Goal: Task Accomplishment & Management: Manage account settings

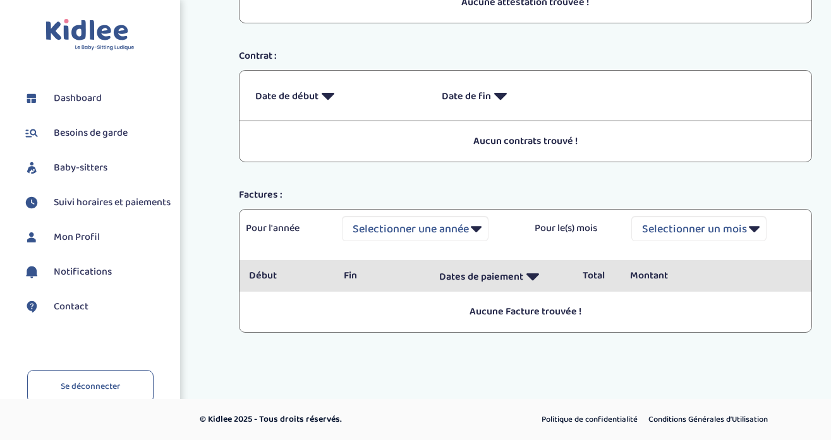
click at [87, 100] on span "Dashboard" at bounding box center [78, 98] width 48 height 15
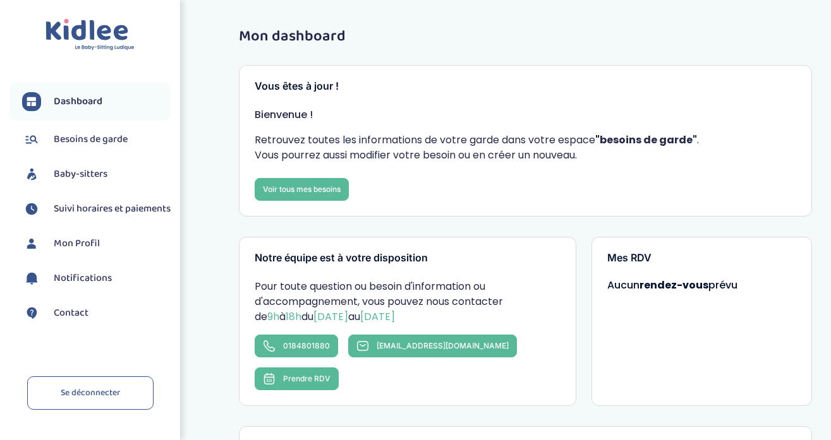
click at [88, 211] on span "Suivi horaires et paiements" at bounding box center [112, 208] width 117 height 15
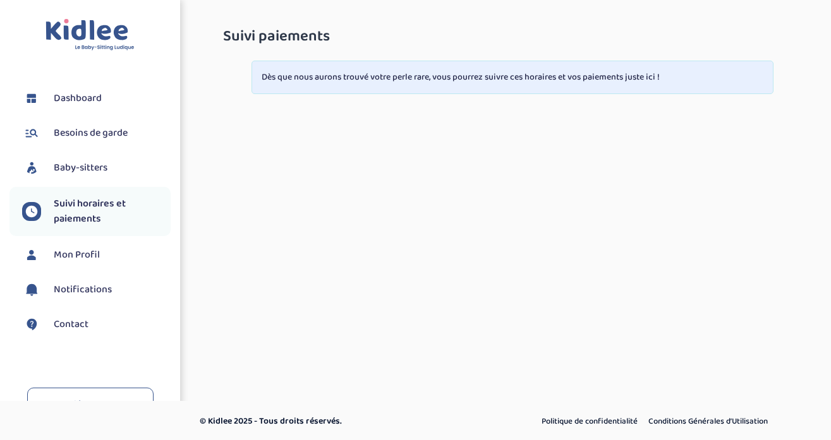
click at [82, 249] on span "Mon Profil" at bounding box center [77, 255] width 46 height 15
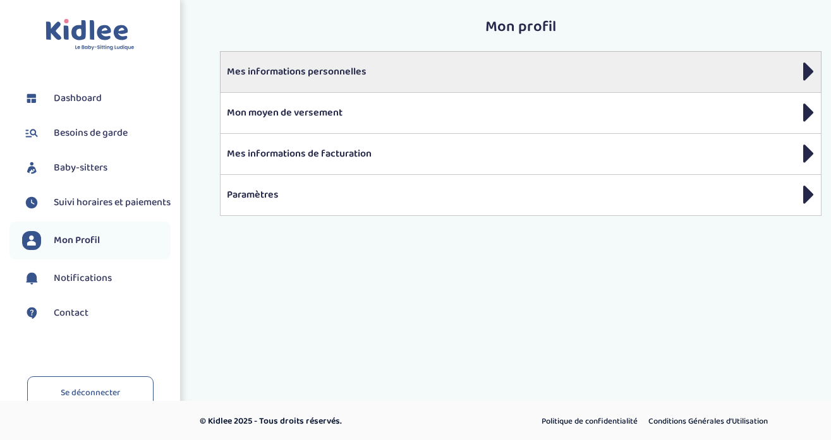
click at [327, 83] on div "Mes informations personnelles" at bounding box center [521, 71] width 602 height 41
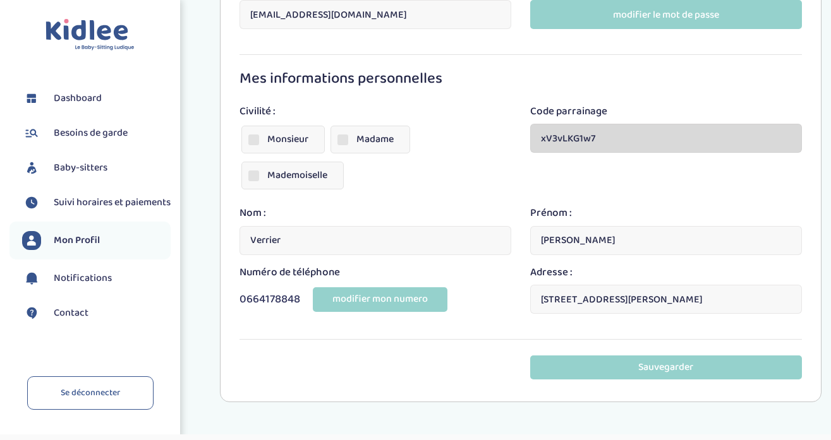
scroll to position [194, 0]
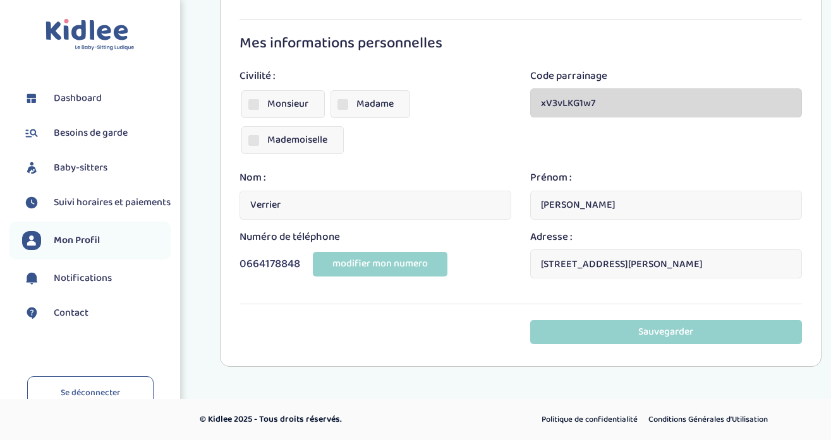
click at [91, 101] on span "Dashboard" at bounding box center [78, 98] width 48 height 15
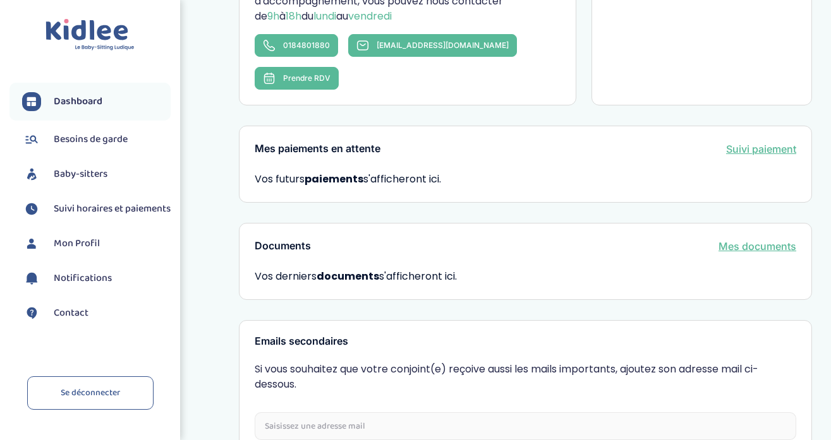
scroll to position [407, 0]
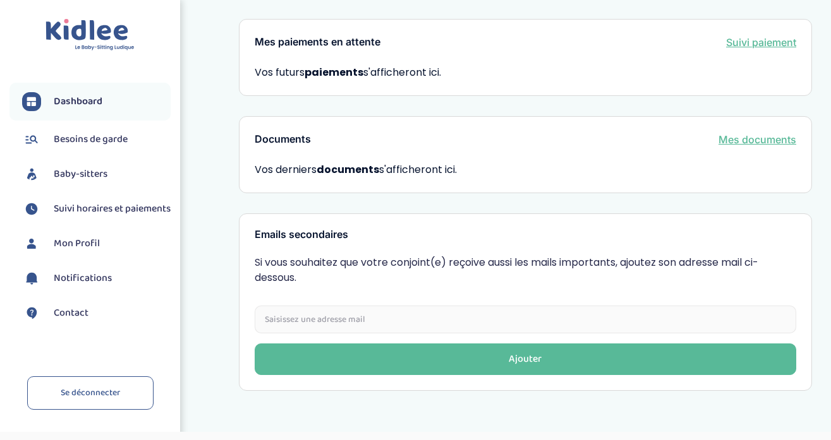
click at [781, 132] on link "Mes documents" at bounding box center [757, 139] width 78 height 15
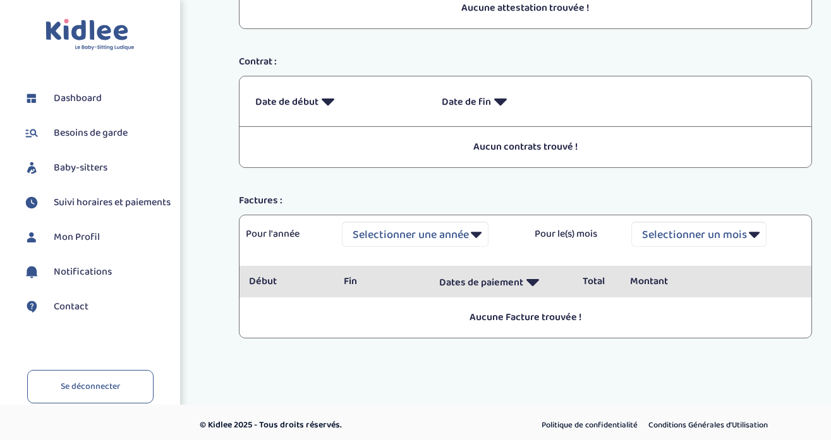
scroll to position [160, 0]
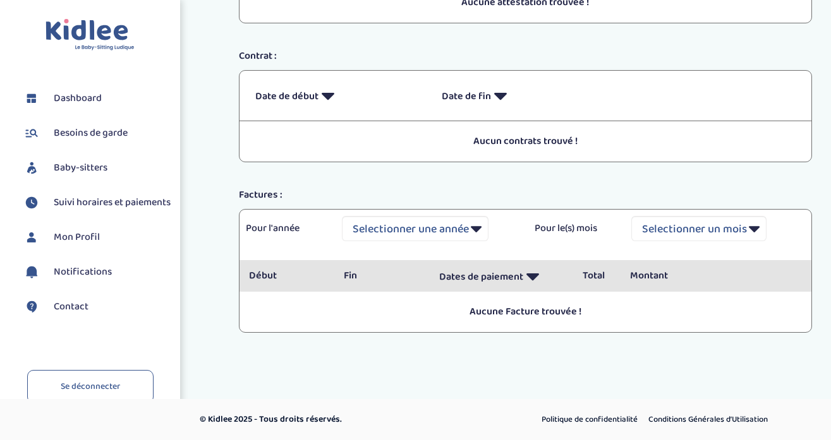
click at [528, 148] on p "Aucun contrats trouvé !" at bounding box center [525, 141] width 553 height 15
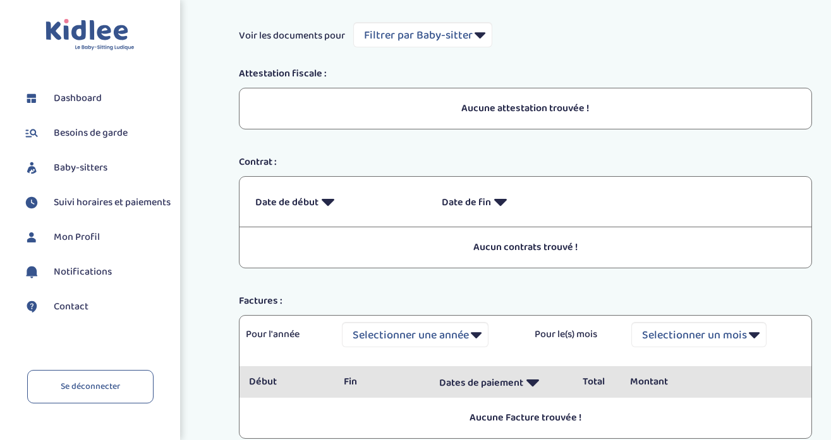
scroll to position [0, 0]
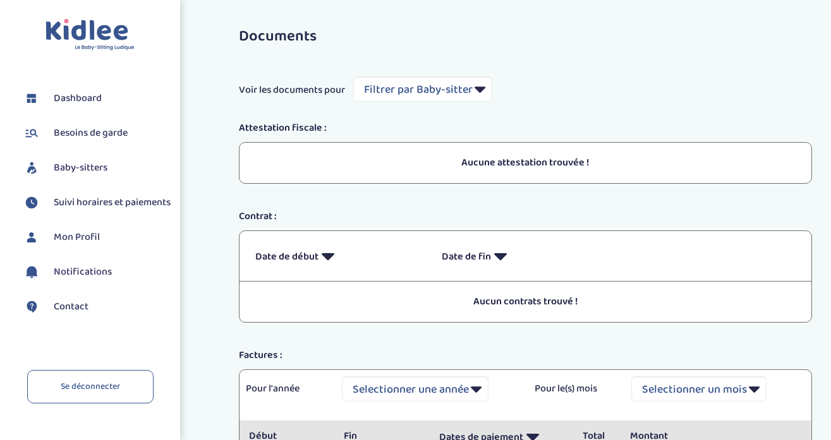
click at [83, 39] on img at bounding box center [89, 35] width 89 height 32
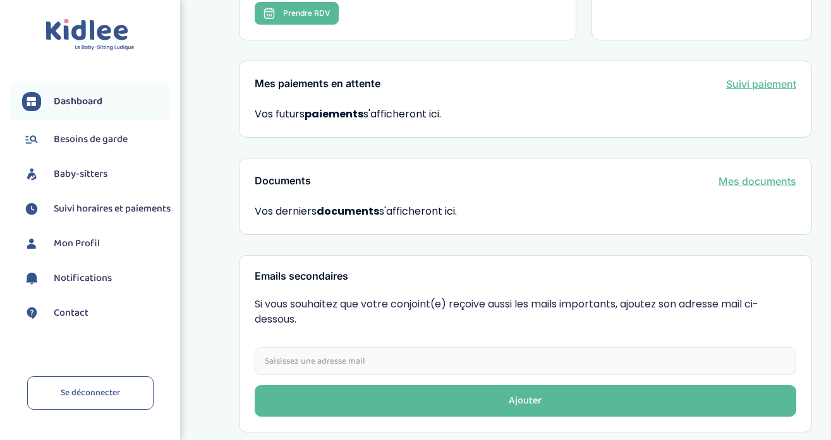
scroll to position [407, 0]
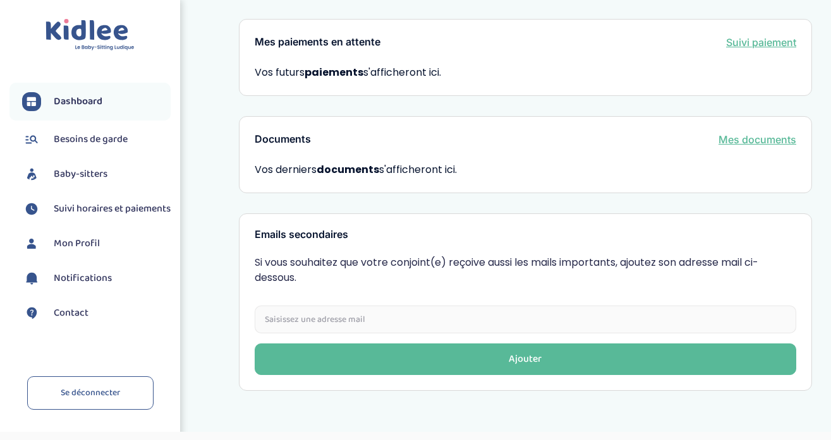
click at [86, 286] on span "Notifications" at bounding box center [83, 278] width 58 height 15
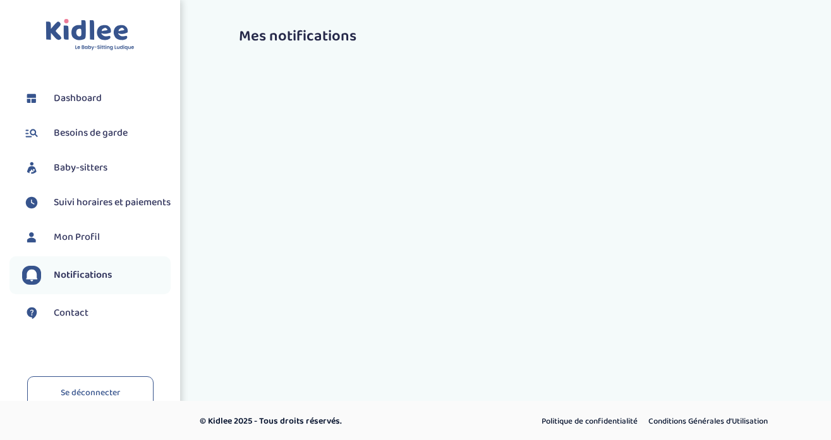
click at [77, 321] on span "Contact" at bounding box center [71, 313] width 35 height 15
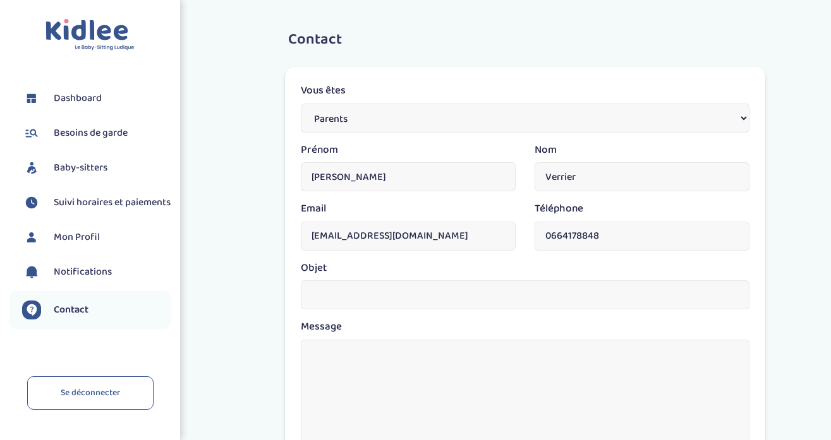
scroll to position [44, 0]
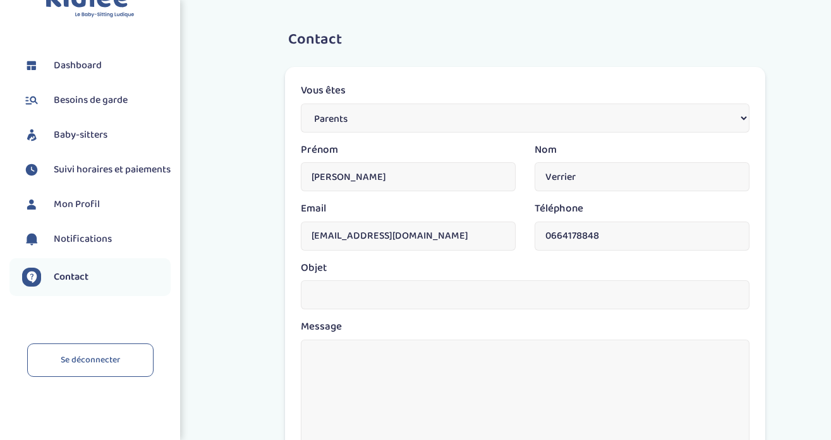
click at [69, 242] on span "Notifications" at bounding box center [83, 239] width 58 height 15
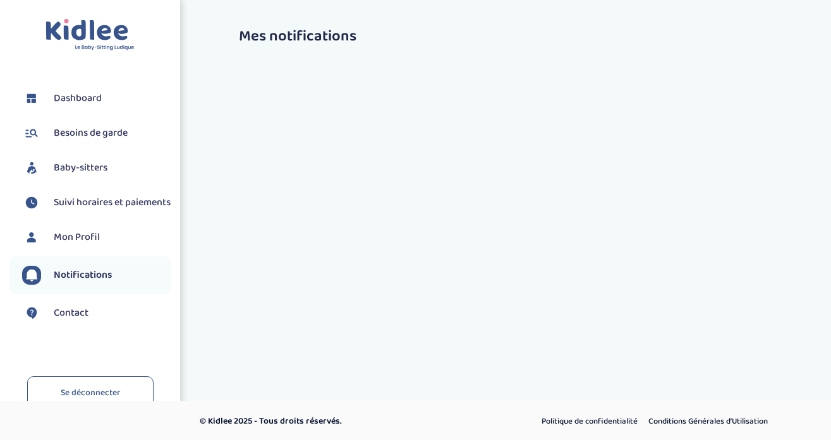
click at [68, 102] on span "Dashboard" at bounding box center [78, 98] width 48 height 15
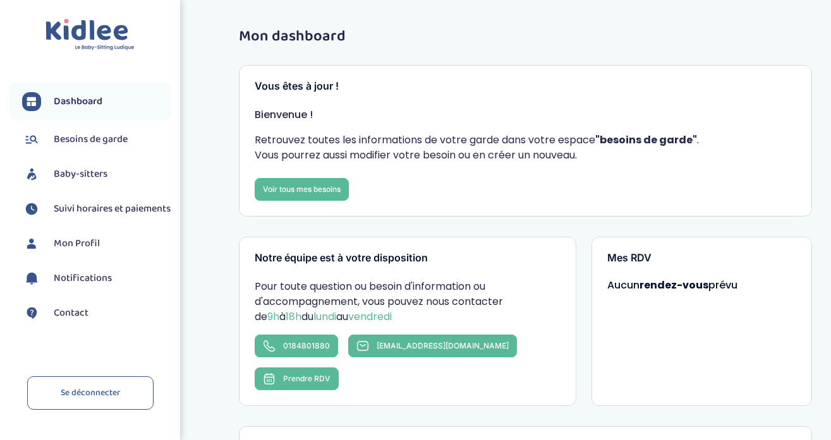
click at [85, 135] on span "Besoins de garde" at bounding box center [91, 139] width 74 height 15
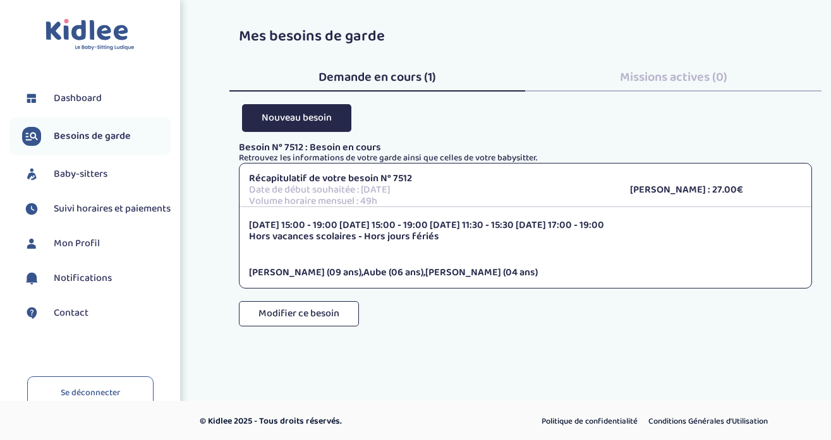
scroll to position [2, 0]
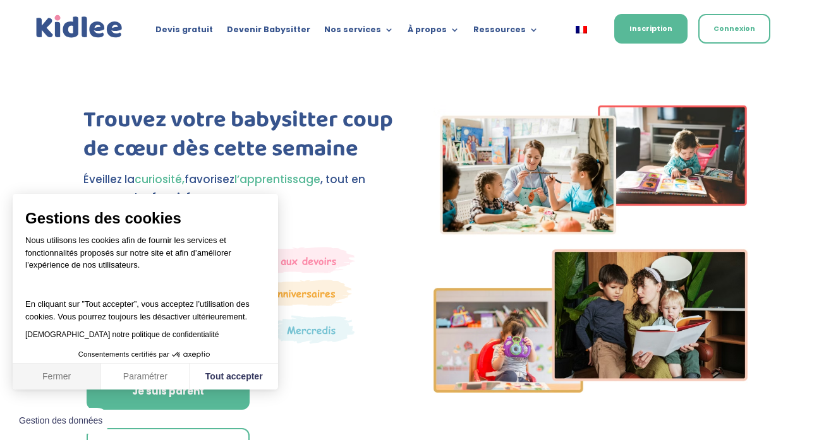
click at [64, 376] on button "Fermer" at bounding box center [57, 377] width 88 height 27
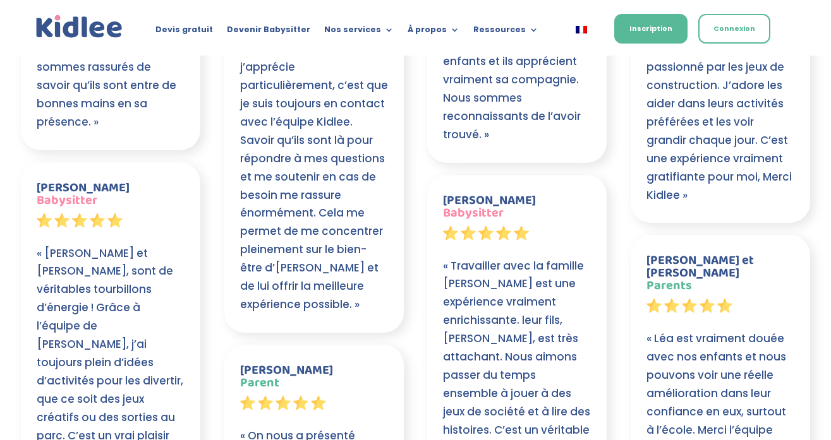
scroll to position [2540, 0]
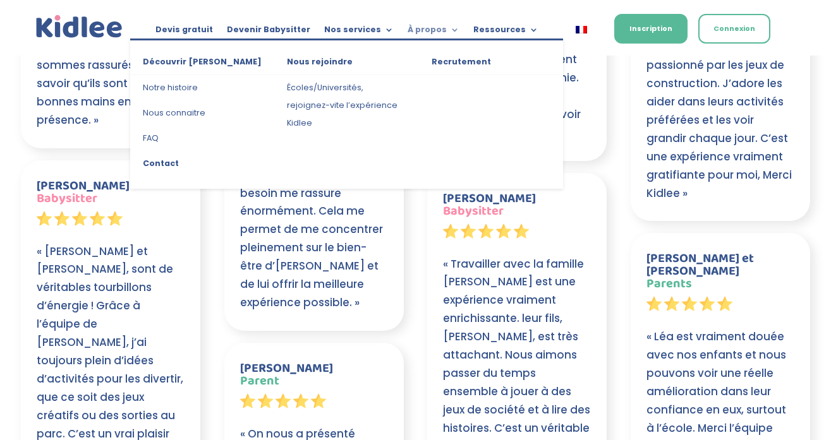
click at [424, 27] on link "À propos" at bounding box center [433, 32] width 52 height 14
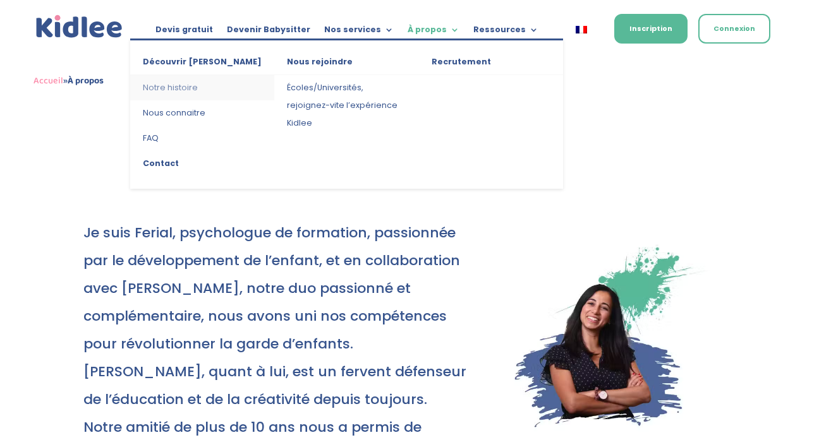
click at [181, 88] on link "Notre histoire" at bounding box center [202, 87] width 144 height 25
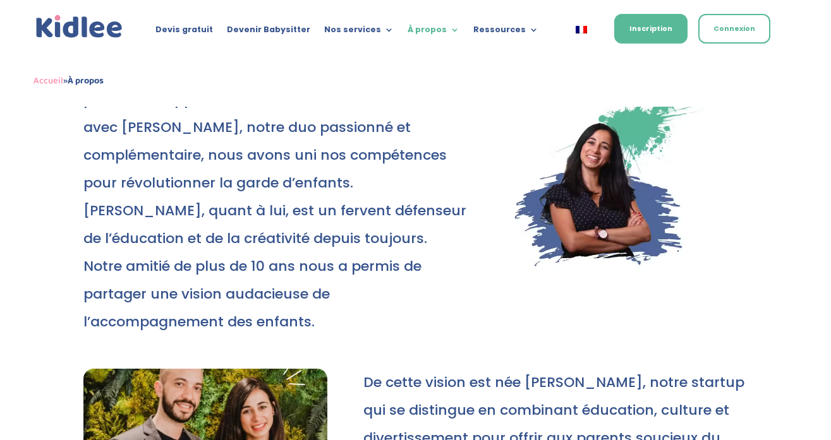
scroll to position [160, 0]
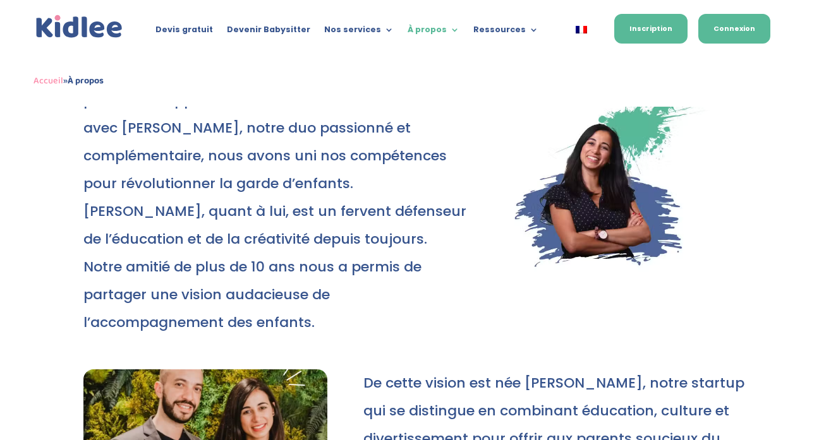
click at [752, 28] on link "Connexion" at bounding box center [734, 29] width 72 height 30
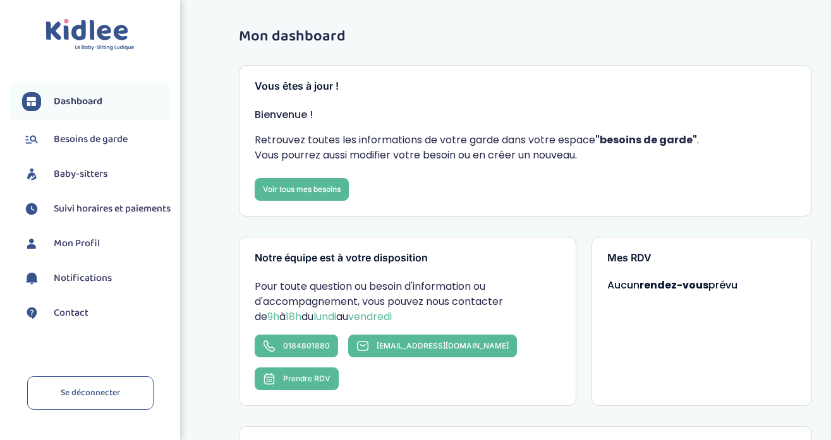
click at [107, 36] on img at bounding box center [89, 35] width 89 height 32
click at [94, 104] on span "Dashboard" at bounding box center [78, 101] width 49 height 15
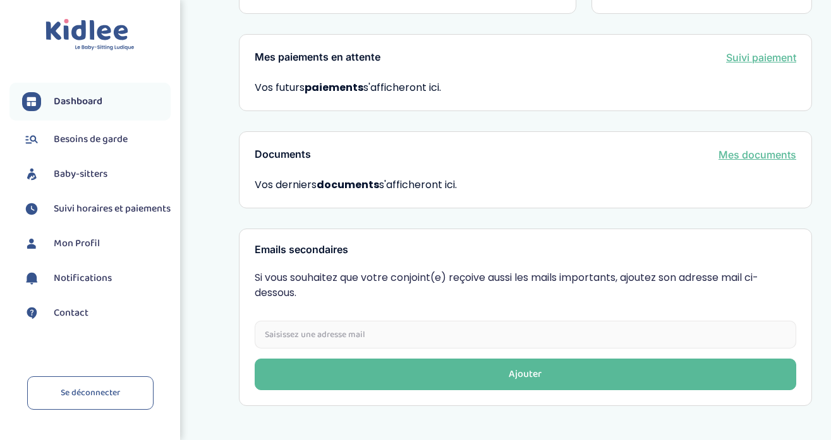
scroll to position [393, 0]
click at [744, 147] on link "Mes documents" at bounding box center [757, 154] width 78 height 15
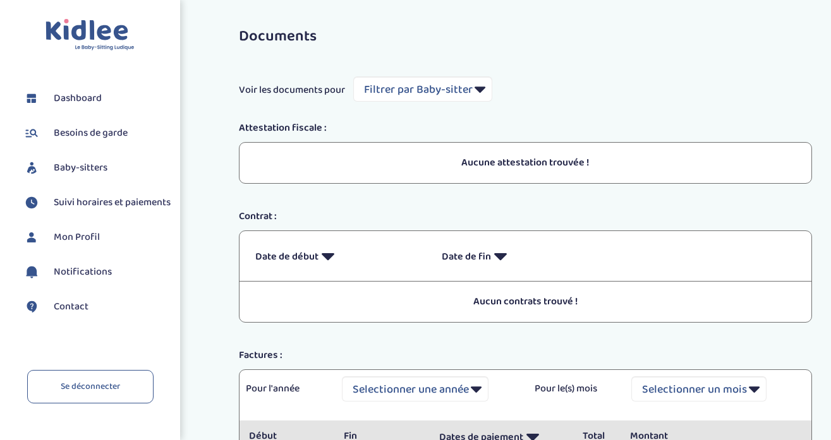
click at [87, 96] on span "Dashboard" at bounding box center [78, 98] width 48 height 15
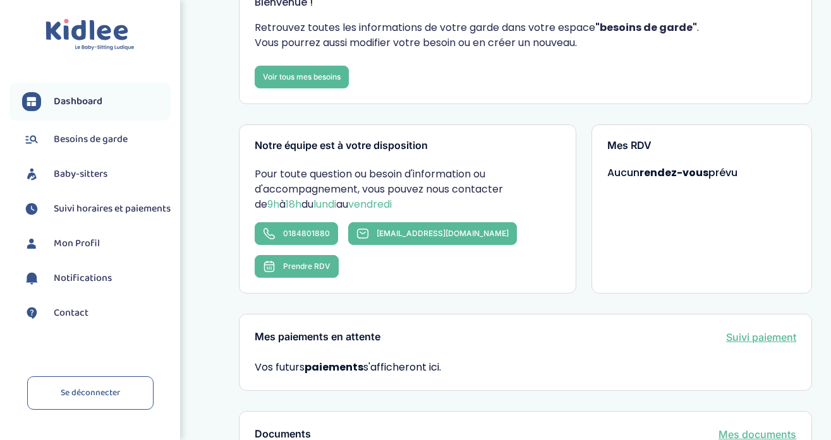
scroll to position [114, 0]
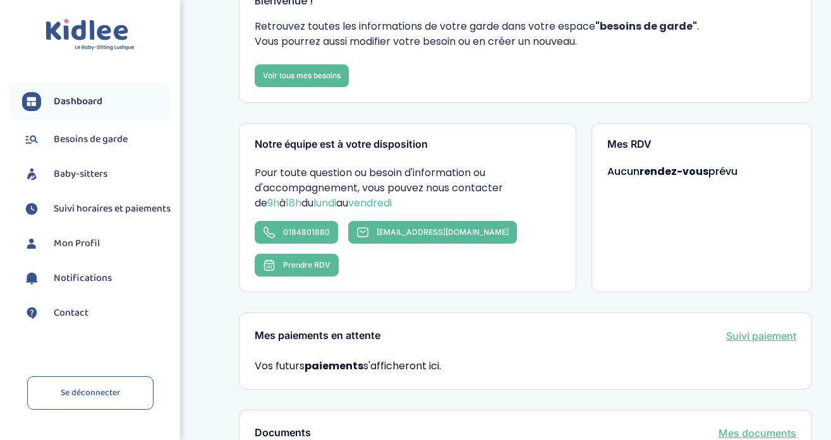
click at [74, 251] on span "Mon Profil" at bounding box center [77, 243] width 46 height 15
click at [75, 251] on span "Mon Profil" at bounding box center [77, 243] width 46 height 15
click at [69, 251] on span "Mon Profil" at bounding box center [77, 243] width 46 height 15
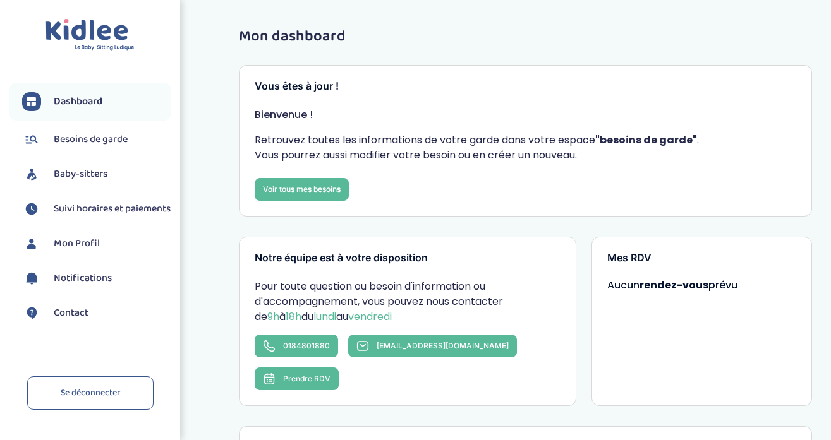
click at [77, 44] on img at bounding box center [89, 35] width 89 height 32
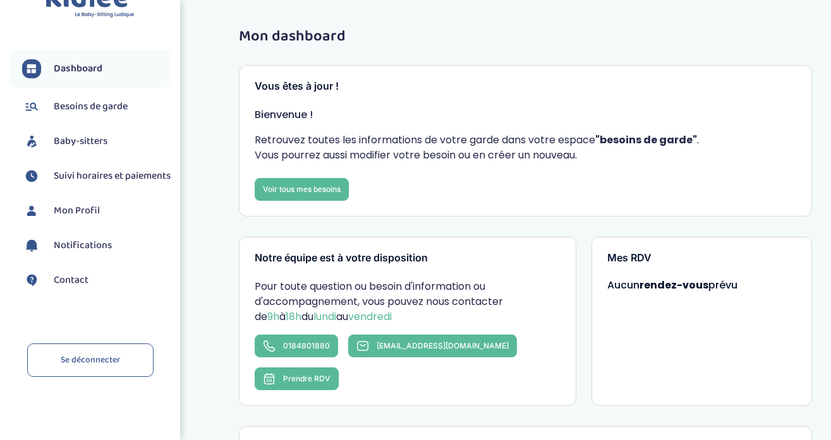
click at [97, 134] on span "Baby-sitters" at bounding box center [81, 141] width 54 height 15
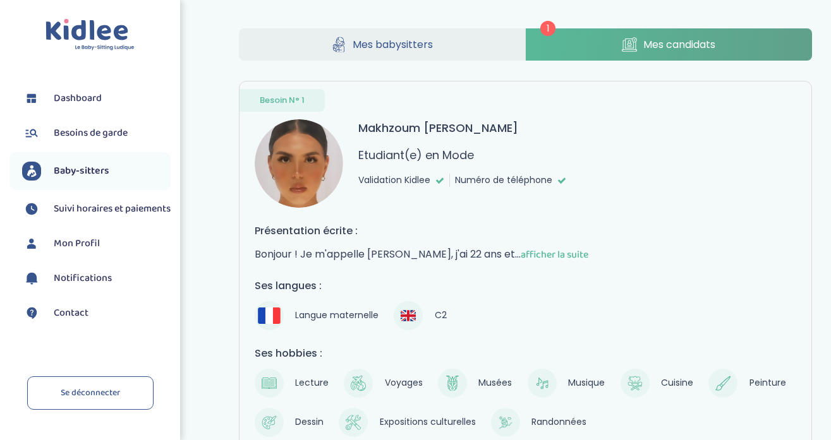
click at [692, 43] on span "Mes candidats" at bounding box center [679, 45] width 72 height 16
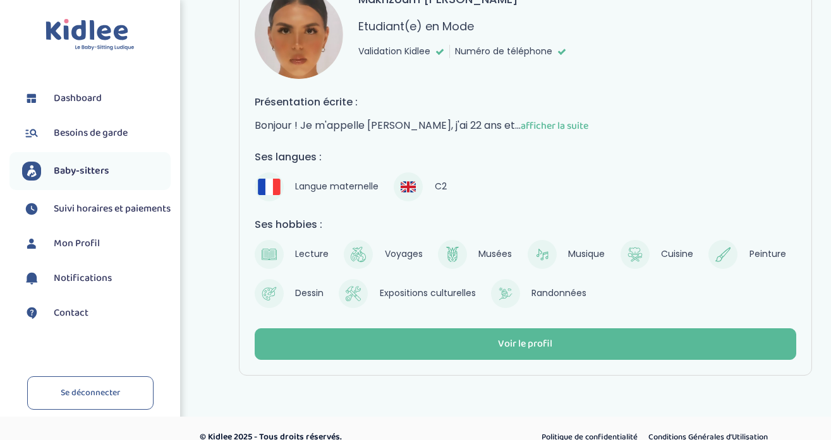
scroll to position [145, 0]
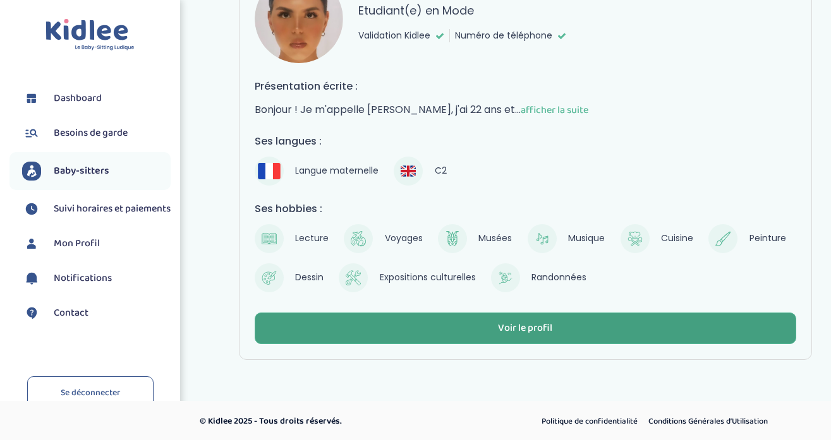
click at [529, 333] on div "Voir le profil" at bounding box center [525, 328] width 54 height 15
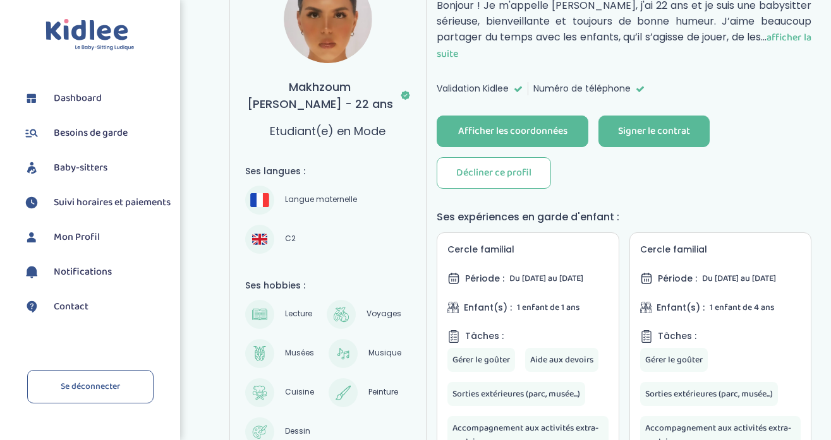
scroll to position [193, 0]
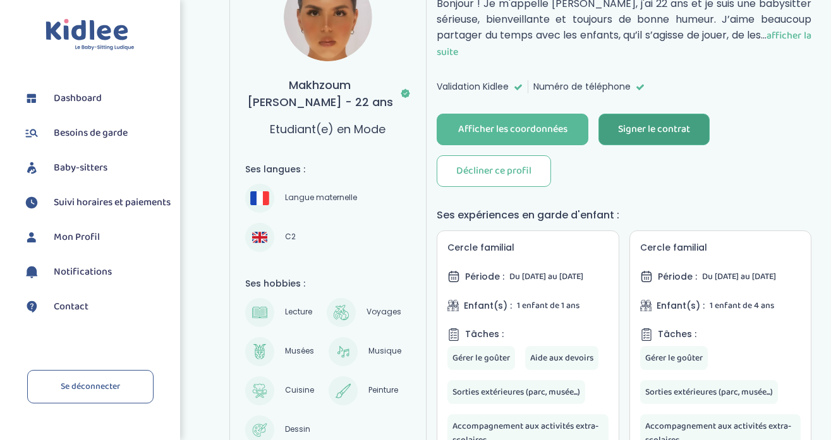
click at [651, 128] on div "Signer le contrat" at bounding box center [654, 130] width 72 height 15
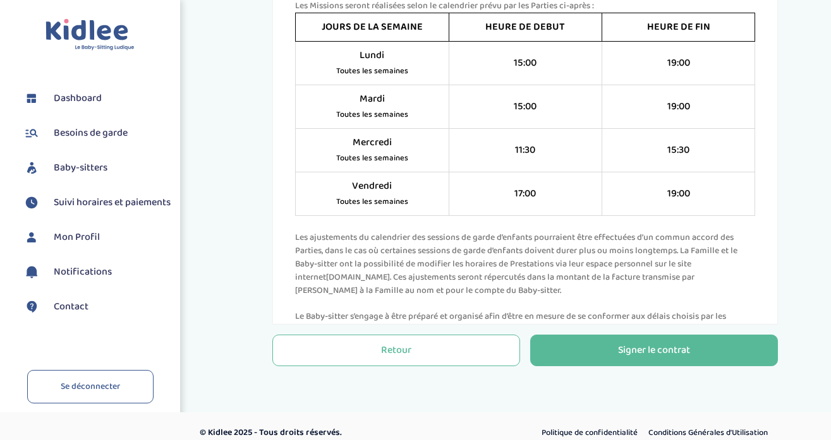
scroll to position [1007, 0]
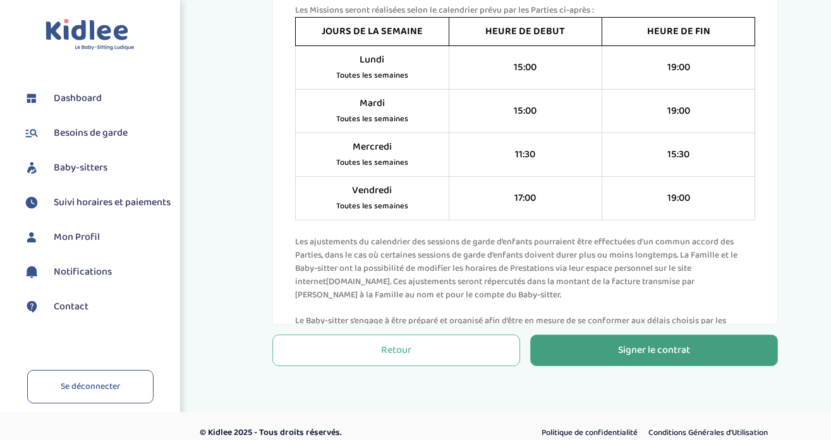
click at [632, 344] on div "Signer le contrat" at bounding box center [654, 351] width 72 height 15
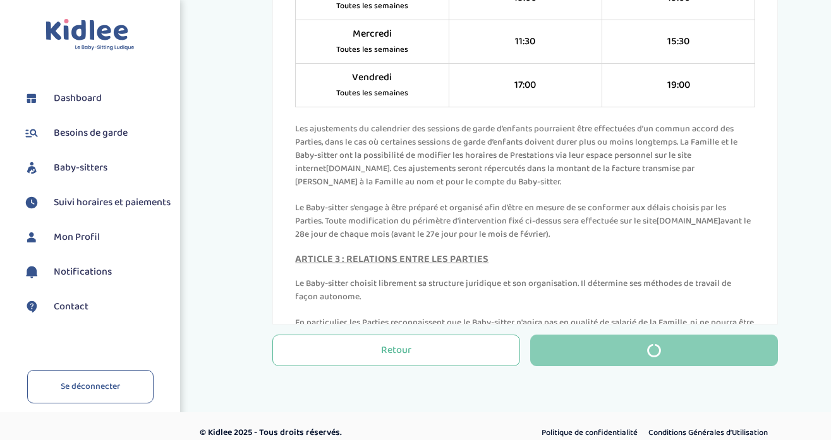
scroll to position [1130, 0]
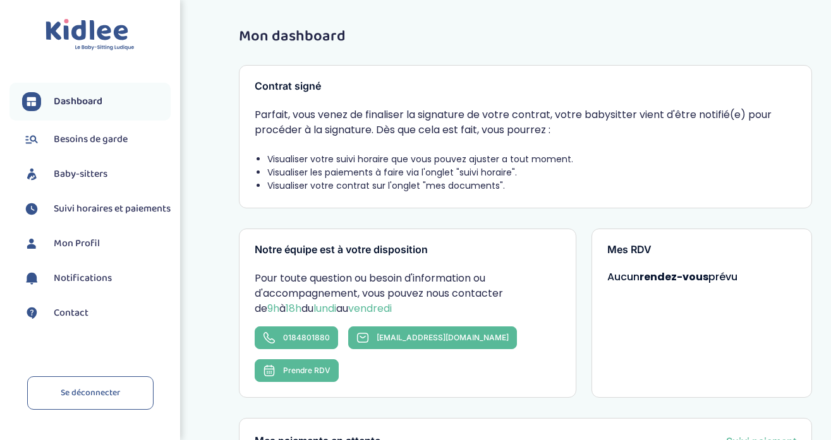
click at [67, 94] on span "Dashboard" at bounding box center [78, 101] width 49 height 15
click at [83, 106] on span "Dashboard" at bounding box center [78, 101] width 49 height 15
click at [114, 170] on link "Baby-sitters" at bounding box center [96, 174] width 148 height 19
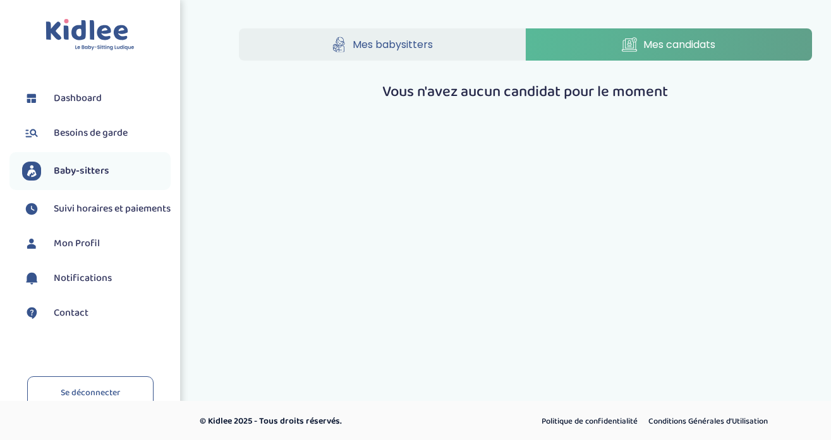
click at [668, 40] on span "Mes candidats" at bounding box center [679, 45] width 72 height 16
click at [444, 47] on link "Mes babysitters" at bounding box center [382, 44] width 286 height 32
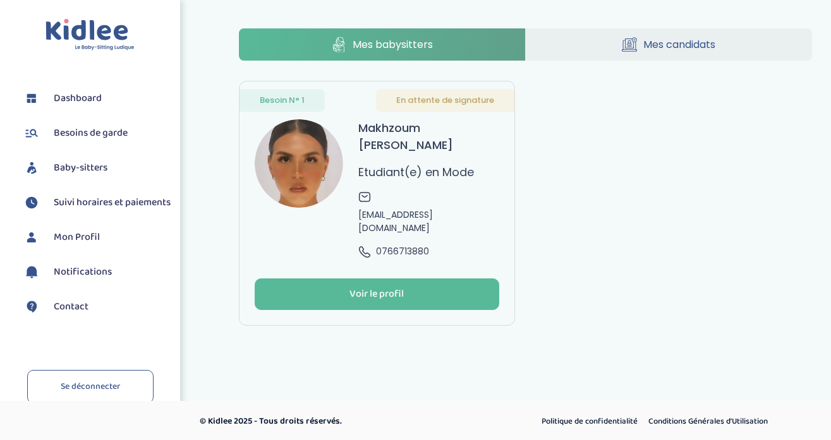
scroll to position [2, 0]
